Goal: Use online tool/utility: Utilize a website feature to perform a specific function

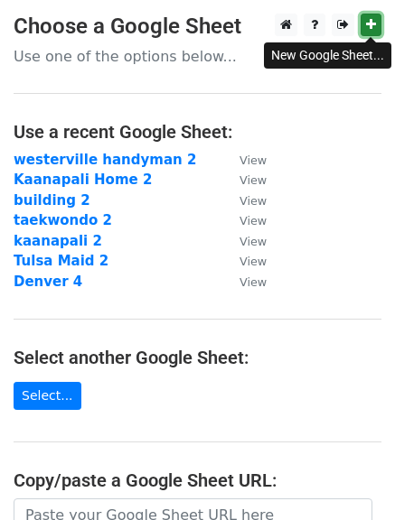
click at [367, 28] on icon at bounding box center [371, 24] width 10 height 13
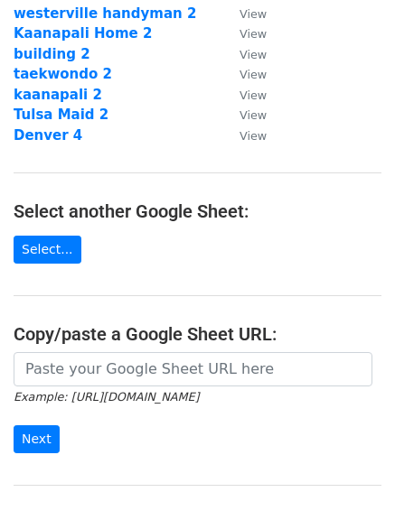
scroll to position [162, 0]
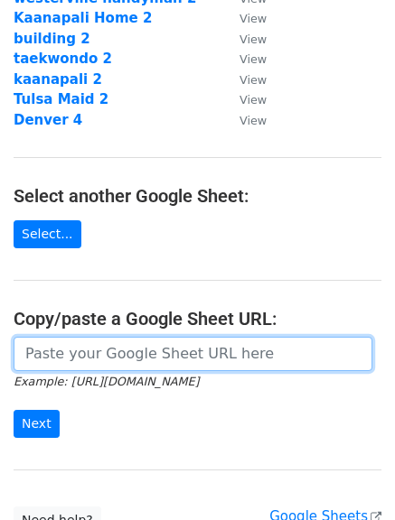
click at [223, 339] on input "url" at bounding box center [193, 354] width 358 height 34
paste input "https://docs.google.com/spreadsheets/d/12_Qc0LlCVxnaCWwetGVYSLG_PrLk2vD057b91dq…"
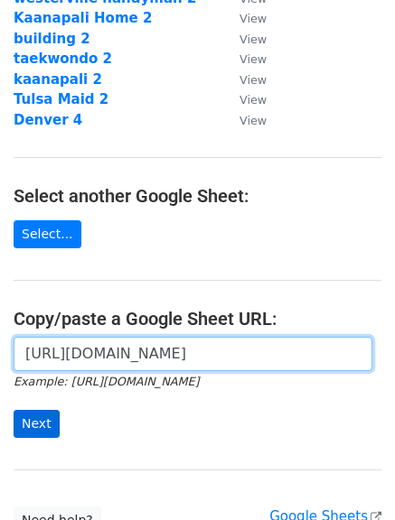
type input "https://docs.google.com/spreadsheets/d/12_Qc0LlCVxnaCWwetGVYSLG_PrLk2vD057b91dq…"
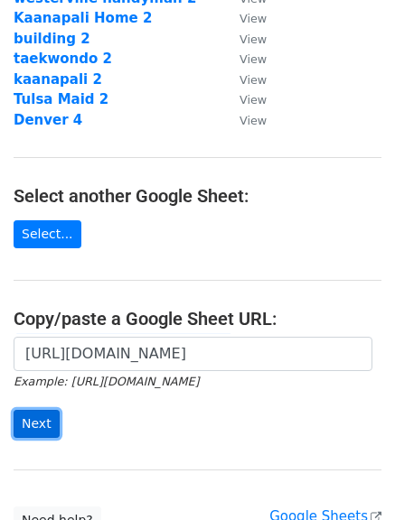
click at [37, 427] on input "Next" at bounding box center [37, 424] width 46 height 28
